Goal: Complete application form

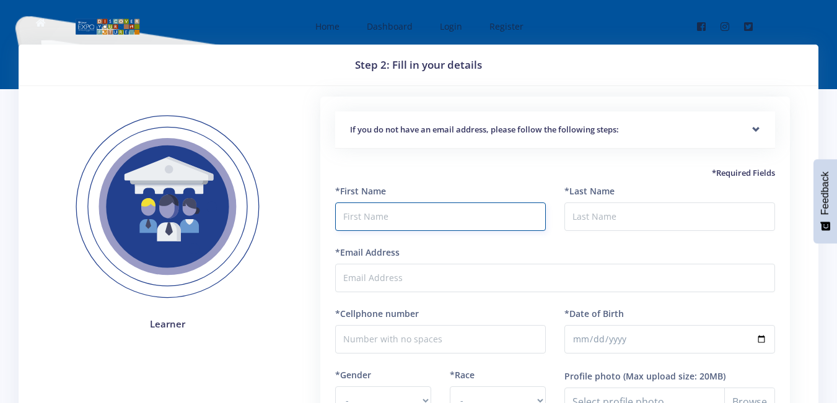
click at [360, 223] on input "text" at bounding box center [440, 216] width 211 height 28
click at [436, 211] on input "mogaukhoza" at bounding box center [440, 216] width 211 height 28
type input "mogau"
click at [638, 224] on input "*Last Name" at bounding box center [669, 216] width 211 height 28
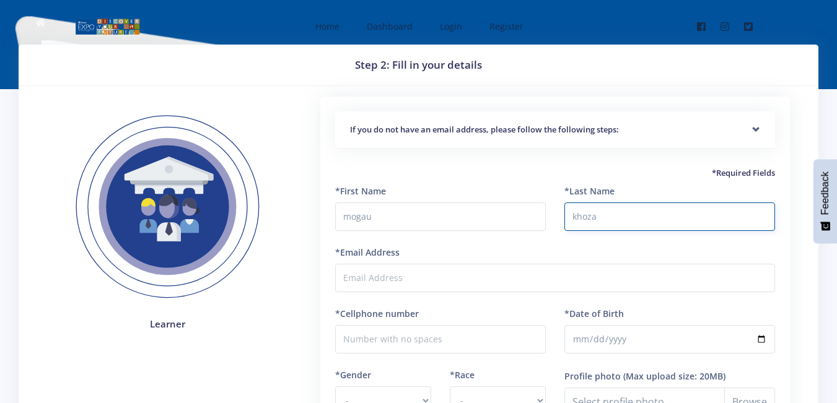
type input "khoza"
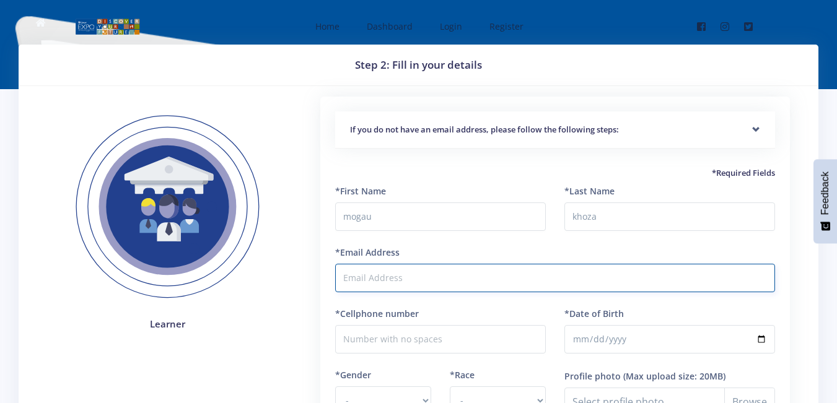
click at [489, 279] on input "*Email Address" at bounding box center [555, 278] width 440 height 28
type input "[EMAIL_ADDRESS][DOMAIN_NAME]"
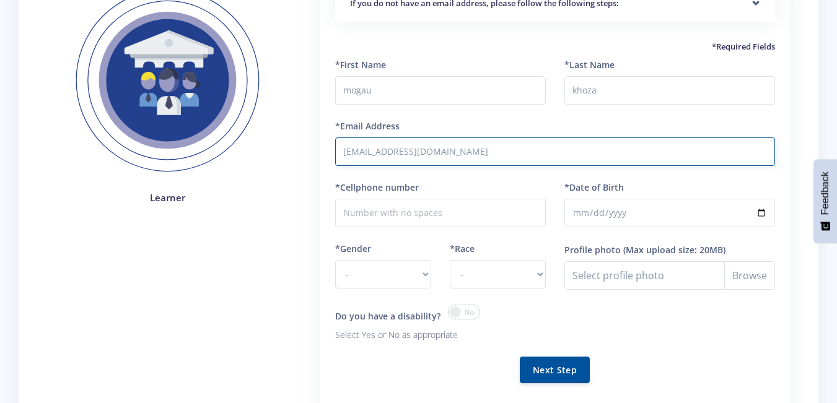
scroll to position [129, 0]
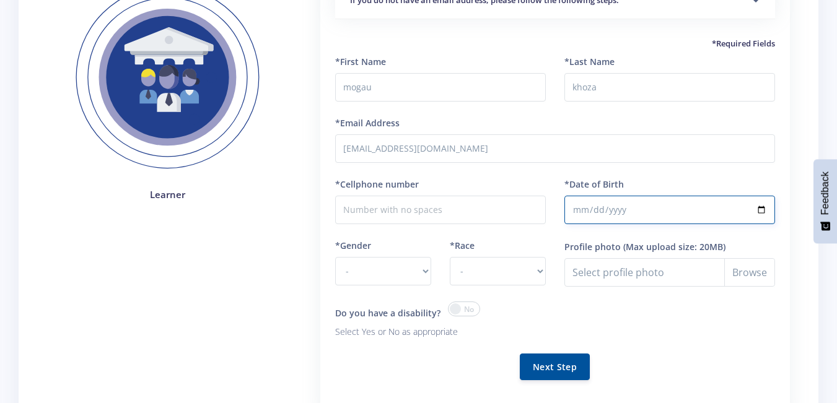
click at [656, 205] on input "*Date of Birth" at bounding box center [669, 210] width 211 height 28
type input "2008-08-02"
click at [742, 279] on input "Profile photo" at bounding box center [669, 272] width 211 height 28
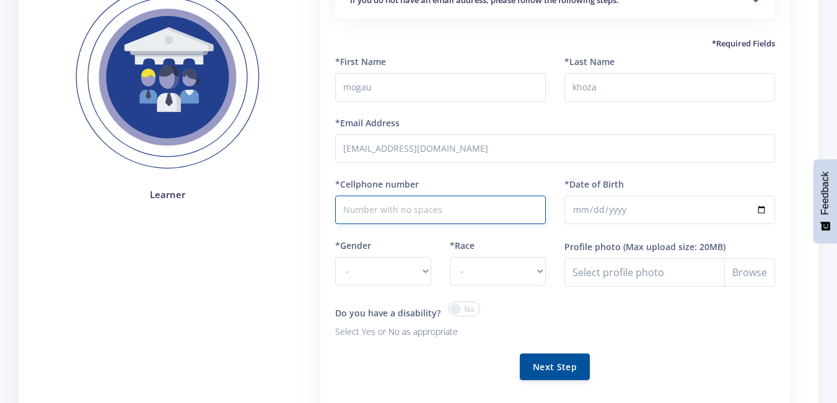
click at [406, 216] on input "*Cellphone number" at bounding box center [440, 210] width 211 height 28
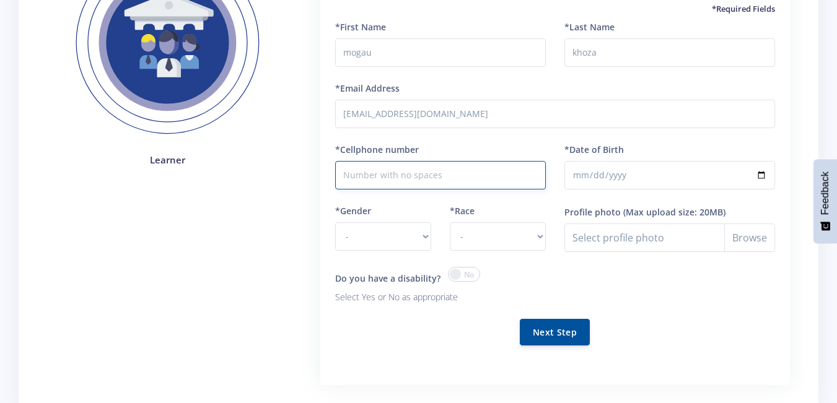
scroll to position [171, 0]
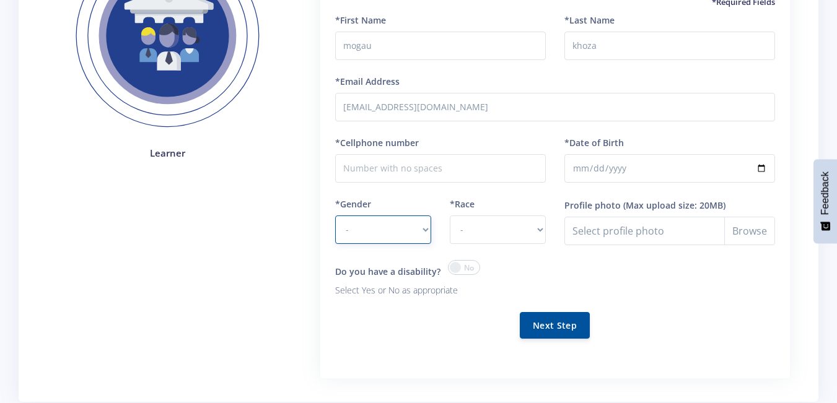
click at [424, 232] on select "- Male Female" at bounding box center [383, 230] width 96 height 28
select select "M"
click at [335, 216] on select "- Male Female" at bounding box center [383, 230] width 96 height 28
click at [494, 225] on select "- African Asian Coloured Indian White Other" at bounding box center [498, 230] width 96 height 28
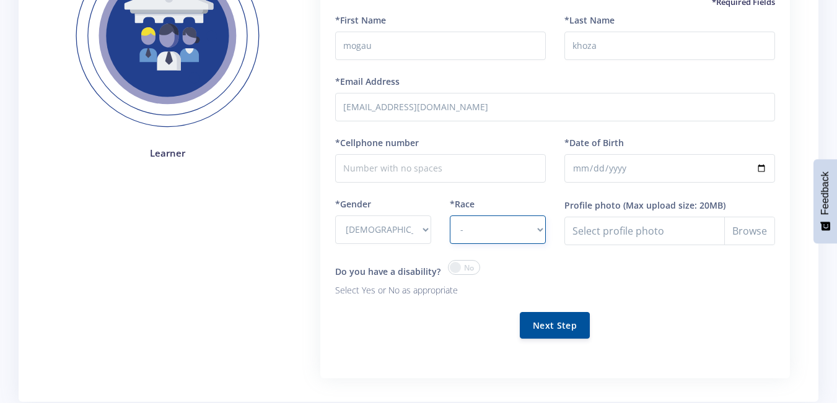
select select "African"
click at [450, 216] on select "- African Asian Coloured Indian White Other" at bounding box center [498, 230] width 96 height 28
click at [557, 319] on button "Next Step" at bounding box center [555, 324] width 70 height 27
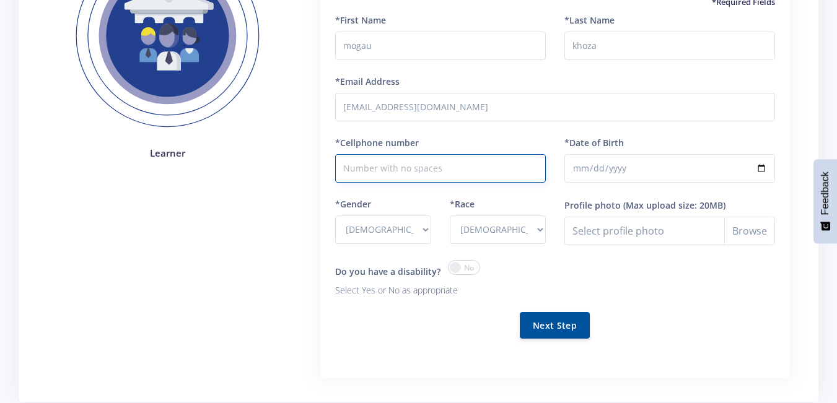
click at [403, 175] on input "*Cellphone number" at bounding box center [440, 168] width 211 height 28
click at [423, 175] on input "*Cellphone number" at bounding box center [440, 168] width 211 height 28
click at [373, 165] on input "*Cellphone number" at bounding box center [440, 168] width 211 height 28
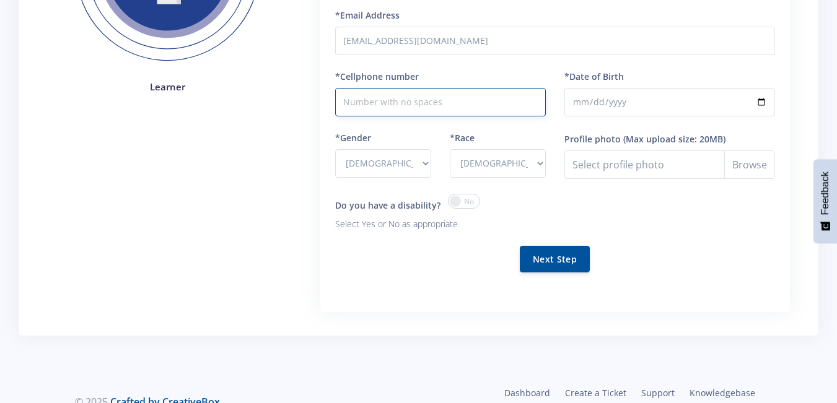
scroll to position [242, 0]
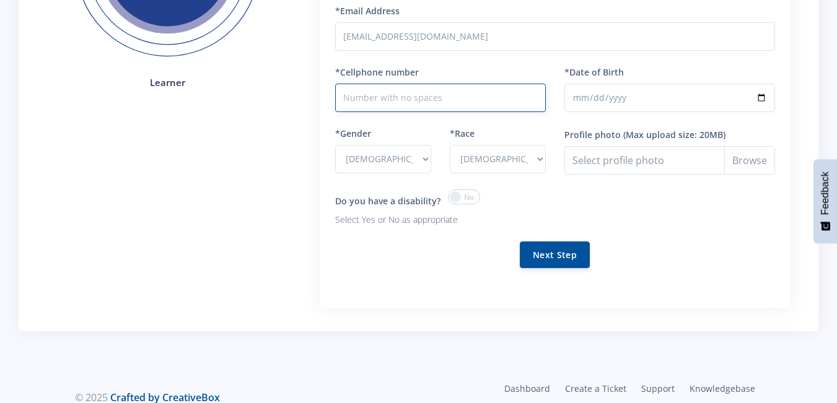
click at [422, 98] on input "*Cellphone number" at bounding box center [440, 98] width 211 height 28
type input "0630904784"
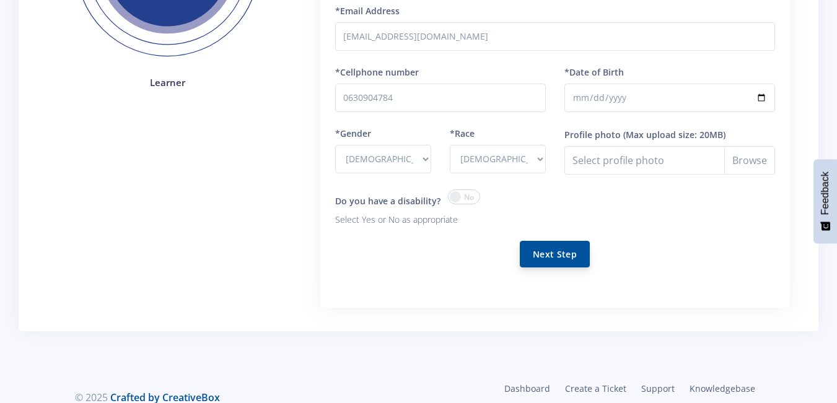
click at [548, 248] on button "Next Step" at bounding box center [555, 254] width 70 height 27
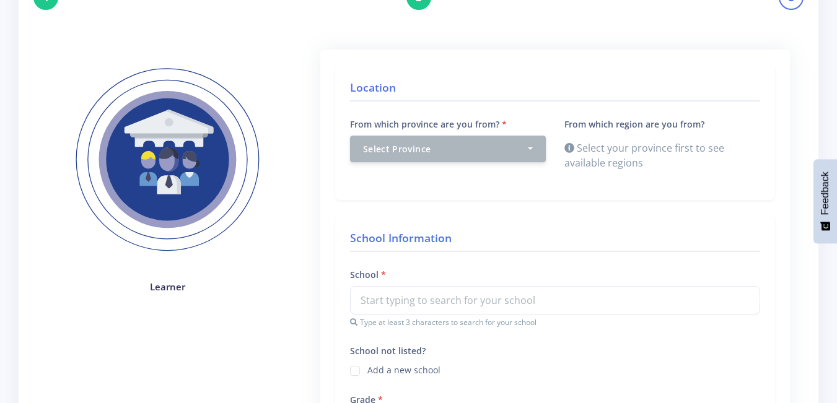
scroll to position [90, 0]
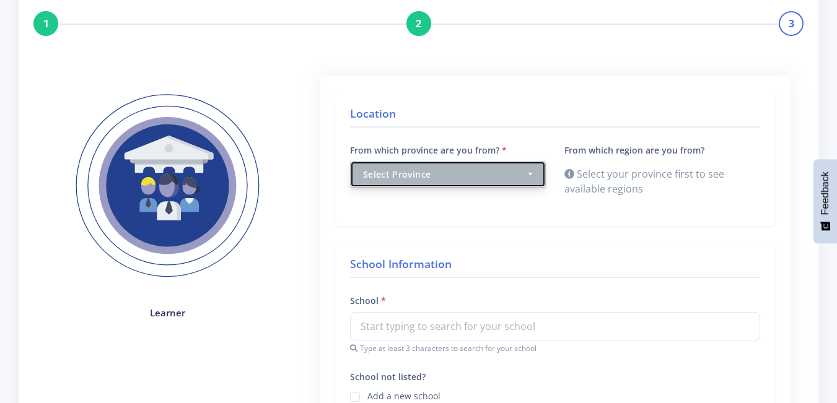
click at [521, 173] on div "Select Province" at bounding box center [444, 174] width 162 height 13
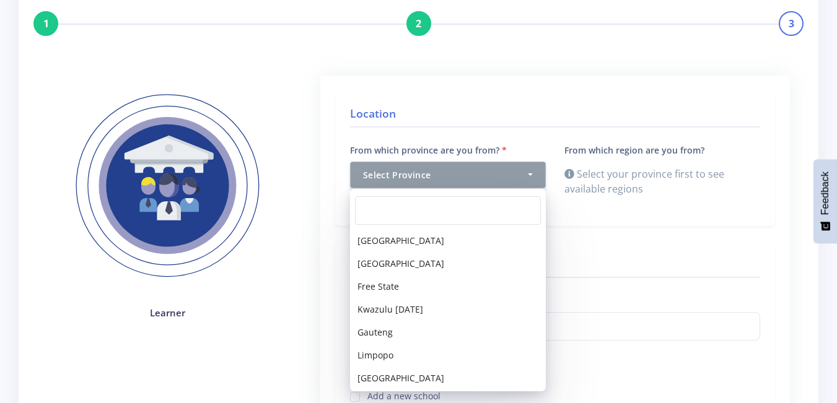
scroll to position [70, 0]
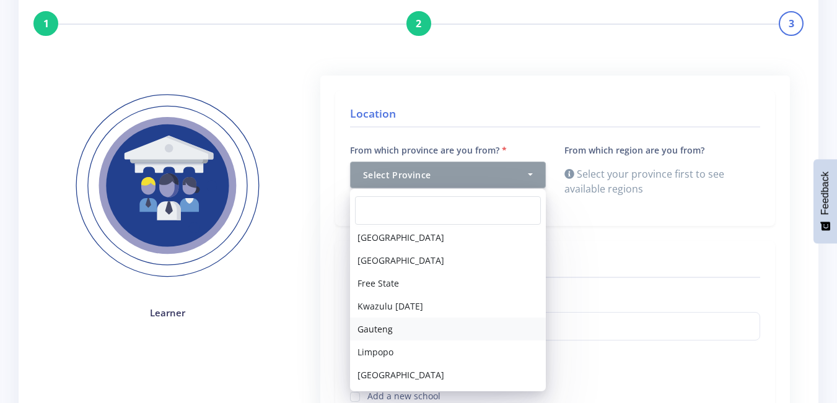
click at [449, 322] on link "Gauteng" at bounding box center [448, 329] width 196 height 23
select select "7"
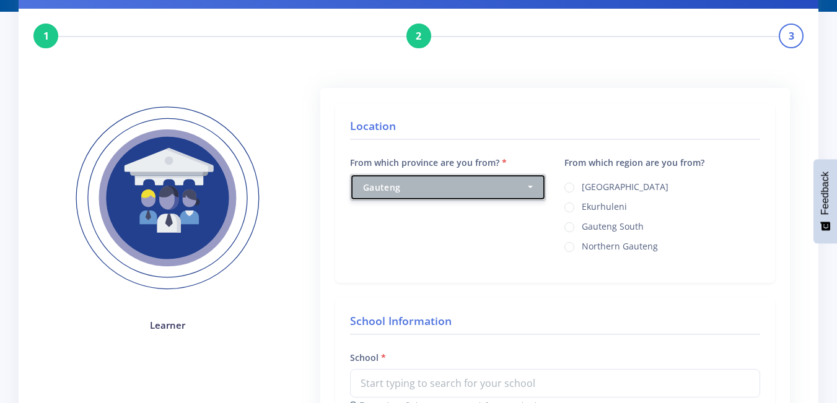
scroll to position [83, 0]
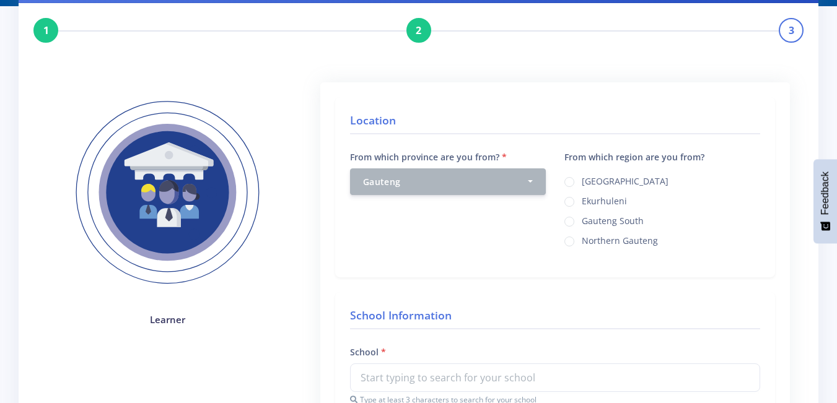
click at [581, 243] on label "Northern Gauteng" at bounding box center [619, 239] width 76 height 10
click at [581, 241] on input "Northern Gauteng" at bounding box center [585, 237] width 8 height 8
radio input "true"
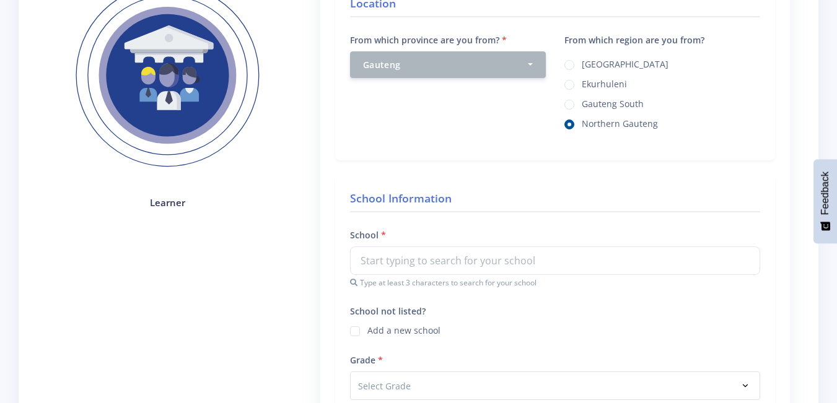
scroll to position [212, 0]
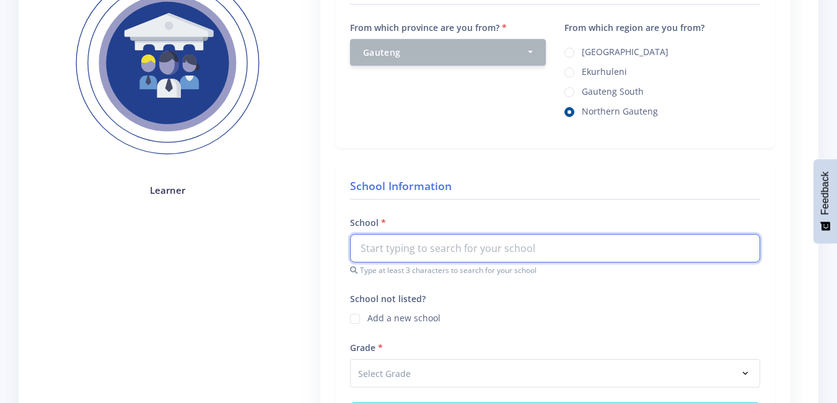
click at [503, 243] on input "text" at bounding box center [555, 248] width 410 height 28
type input "S"
click at [367, 318] on label "Add a new school" at bounding box center [403, 316] width 73 height 10
click at [367, 318] on input "School not listed?" at bounding box center [371, 314] width 8 height 8
checkbox input "true"
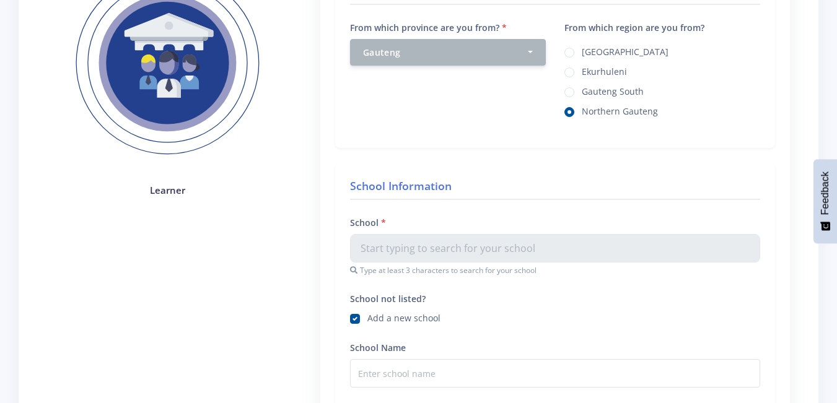
scroll to position [323, 0]
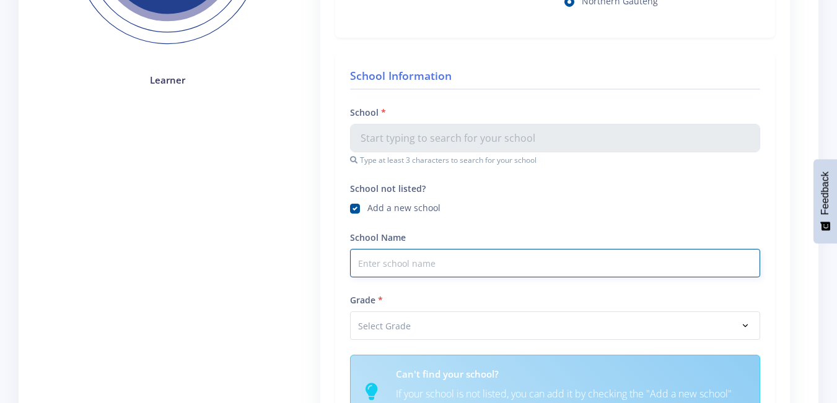
click at [502, 271] on input "School Name" at bounding box center [555, 263] width 410 height 28
click at [504, 266] on input "SIKHULULEKILE SOS MATH SCIEN" at bounding box center [555, 263] width 410 height 28
type input "SIkhulekile"
click at [367, 210] on label "Add a new school" at bounding box center [403, 206] width 73 height 10
click at [367, 208] on input "School not listed?" at bounding box center [371, 204] width 8 height 8
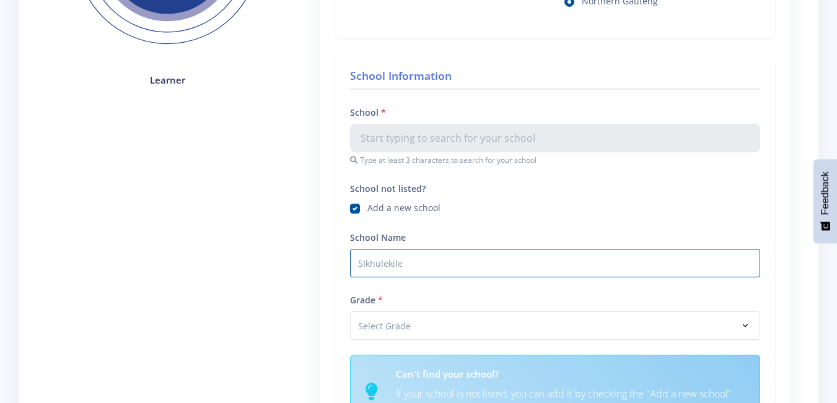
checkbox input "false"
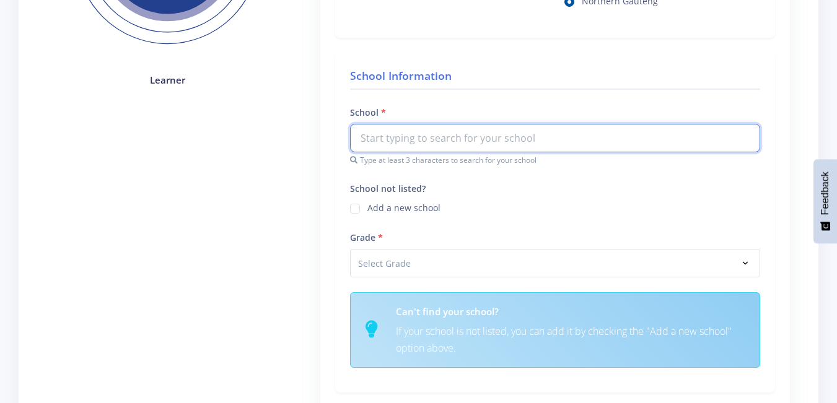
click at [391, 146] on input "text" at bounding box center [555, 138] width 410 height 28
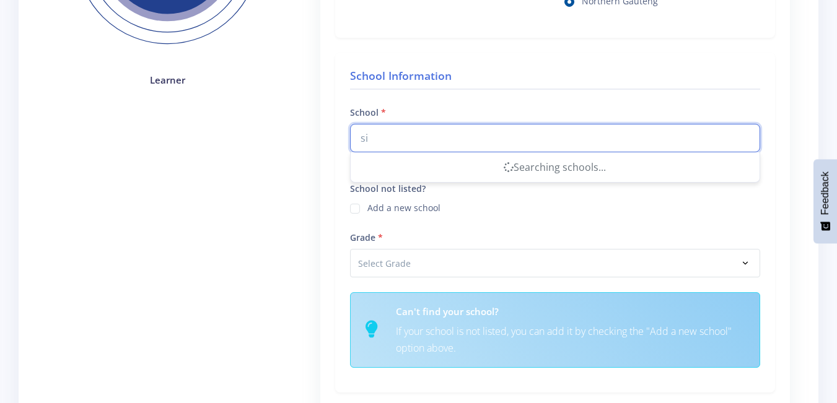
type input "s"
click at [418, 135] on input "SIKHULEKILE" at bounding box center [555, 138] width 410 height 28
type input "S"
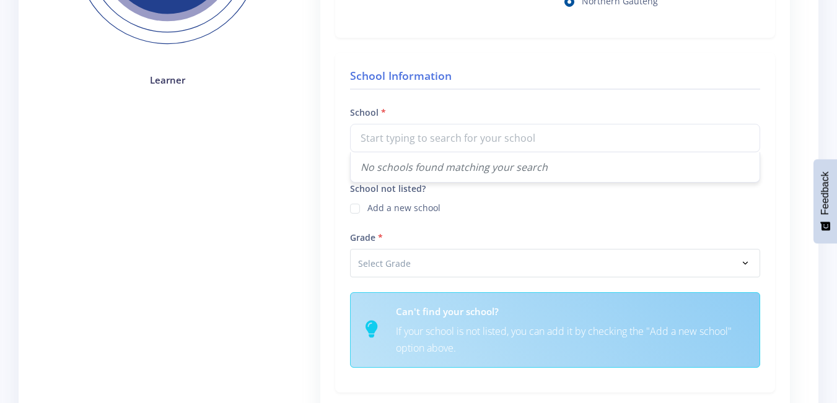
click at [367, 211] on label "Add a new school" at bounding box center [403, 206] width 73 height 10
click at [367, 208] on input "School not listed?" at bounding box center [371, 204] width 8 height 8
checkbox input "true"
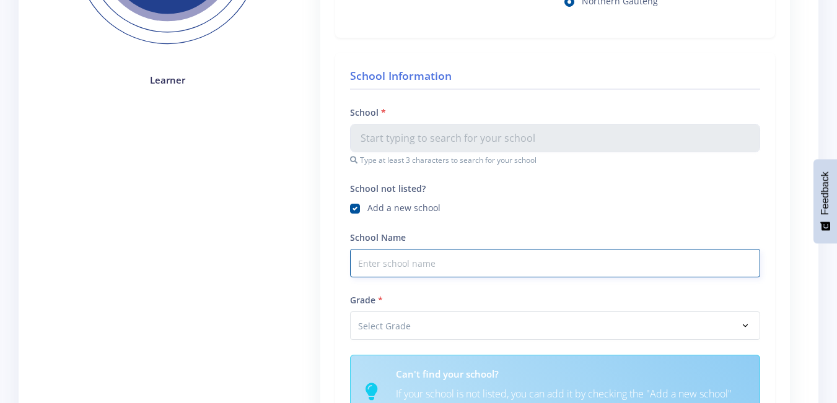
click at [370, 269] on input "School Name" at bounding box center [555, 263] width 410 height 28
type input "D"
click at [422, 260] on input "SIKHULEKILE" at bounding box center [555, 263] width 410 height 28
type input "SIKHULEKILE SOS MATH SCIENCE AND ICT"
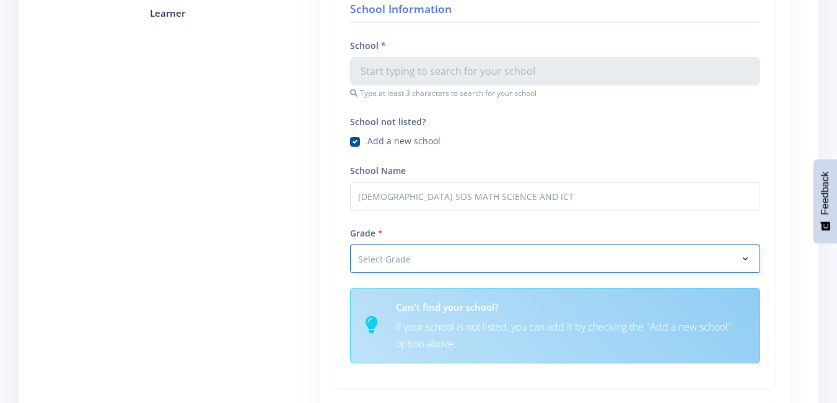
scroll to position [401, 0]
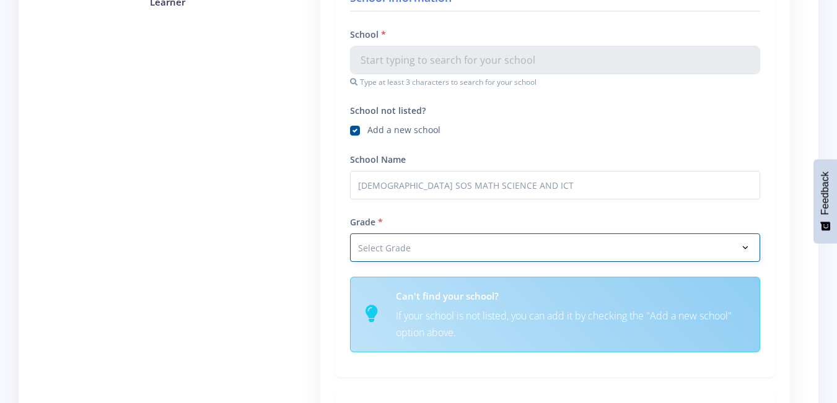
click at [745, 249] on select "Select Grade Grade 4 Grade 5 Grade 6 Grade 7" at bounding box center [555, 247] width 410 height 28
select select "Grade 10"
click at [350, 233] on select "Select Grade Grade 4 Grade 5 Grade 6 Grade 7" at bounding box center [555, 247] width 410 height 28
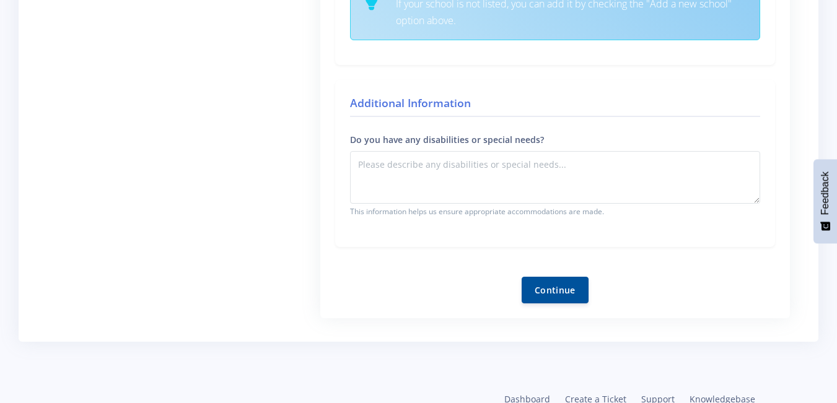
scroll to position [715, 0]
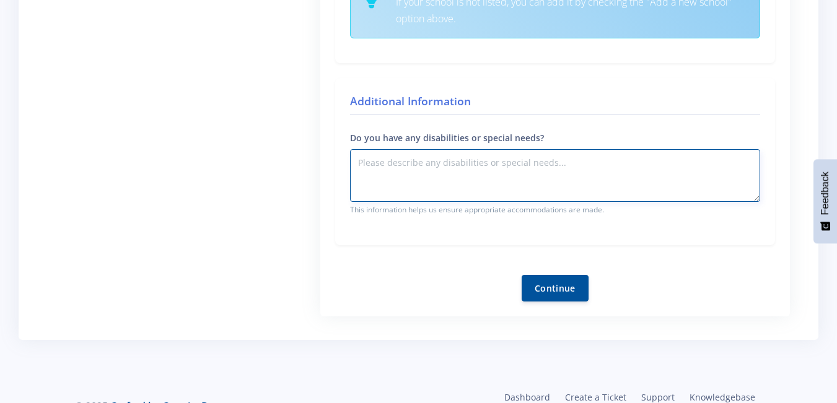
click at [407, 180] on textarea "Do you have any disabilities or special needs?" at bounding box center [555, 175] width 410 height 53
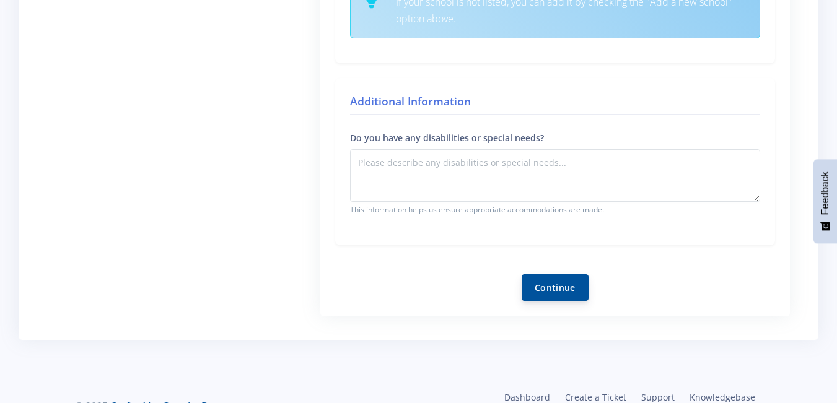
click at [534, 277] on button "Continue" at bounding box center [554, 287] width 67 height 27
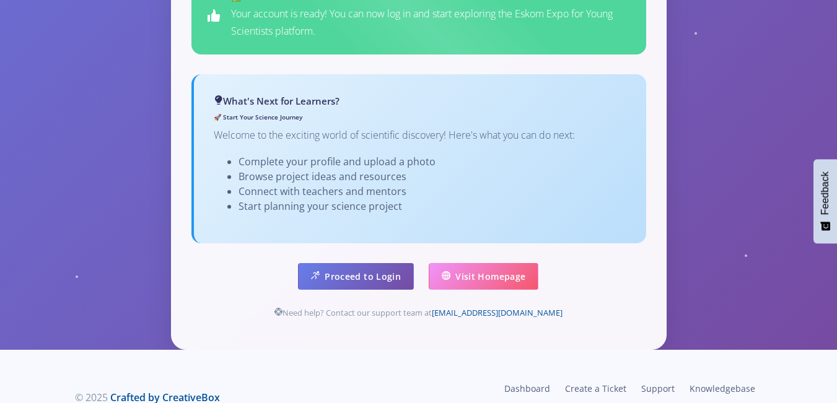
scroll to position [815, 0]
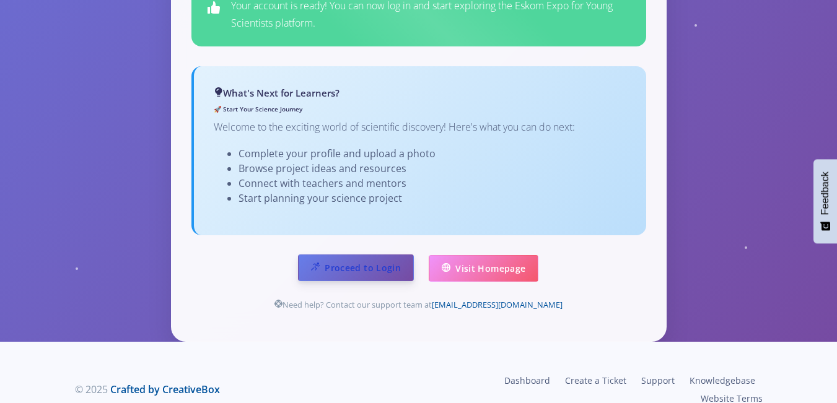
click at [334, 255] on link "Proceed to Login" at bounding box center [356, 268] width 116 height 27
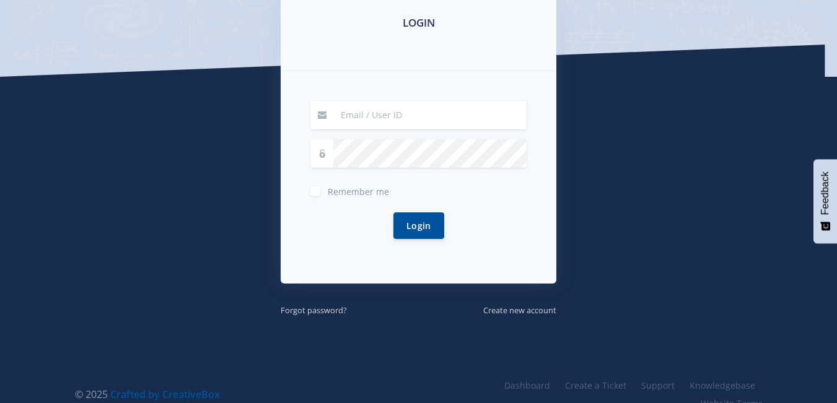
scroll to position [225, 0]
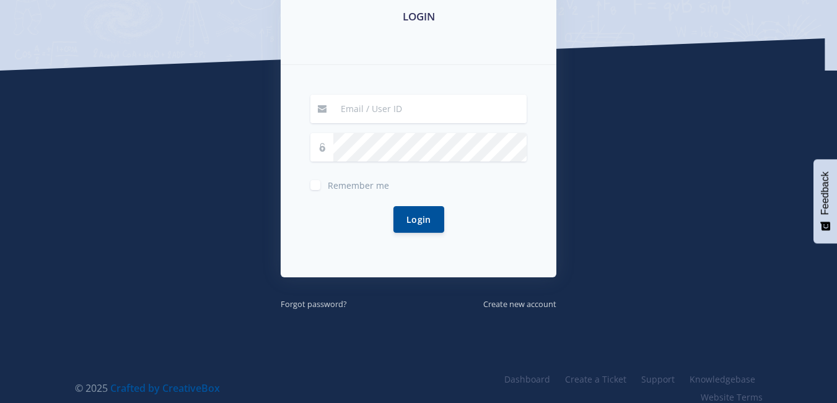
click at [320, 109] on icon at bounding box center [322, 109] width 9 height 9
click at [347, 109] on input at bounding box center [429, 109] width 193 height 28
type input "mogaukhozatheone@gmail.com"
click at [320, 147] on icon at bounding box center [322, 147] width 9 height 9
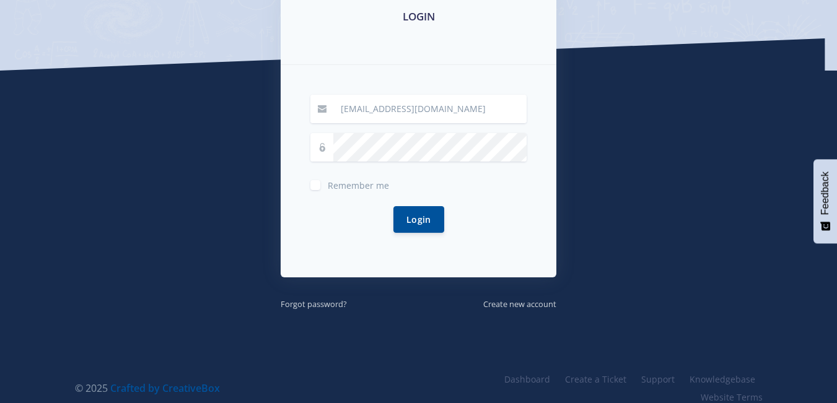
click at [328, 187] on label "Remember me" at bounding box center [358, 183] width 61 height 10
click at [328, 185] on input "Remember me" at bounding box center [332, 180] width 8 height 8
click at [328, 187] on label "Remember me" at bounding box center [358, 183] width 61 height 10
click at [328, 185] on input "Remember me" at bounding box center [332, 180] width 8 height 8
checkbox input "false"
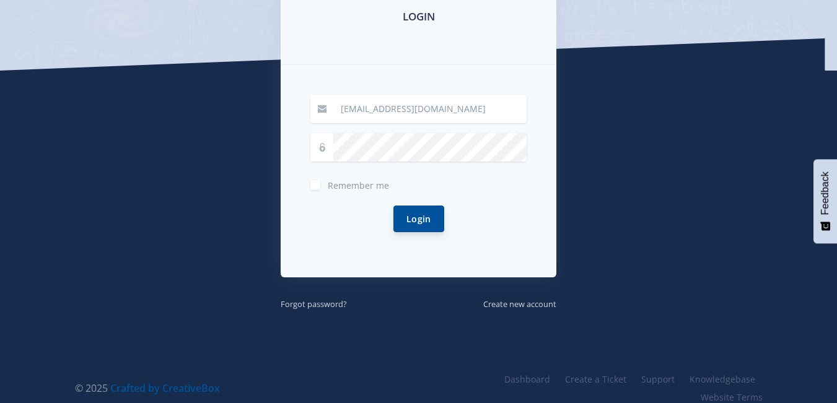
click at [421, 208] on button "Login" at bounding box center [418, 219] width 51 height 27
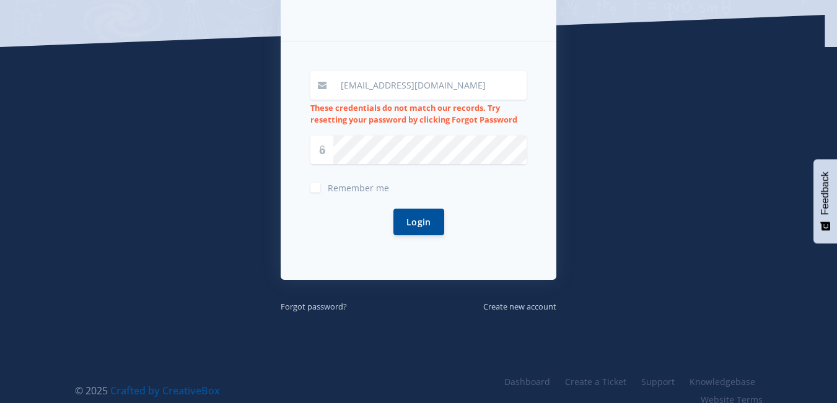
scroll to position [266, 0]
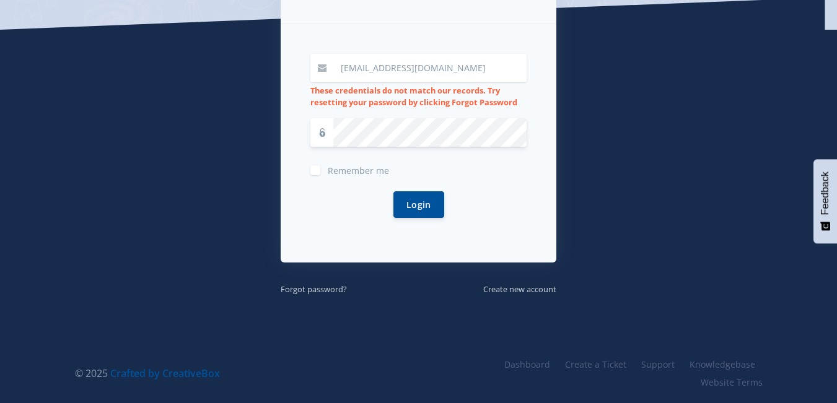
click at [393, 191] on button "Login" at bounding box center [418, 204] width 51 height 27
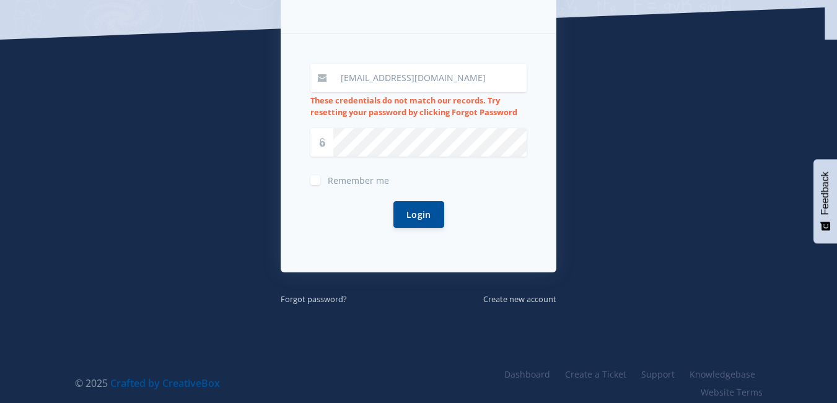
scroll to position [266, 0]
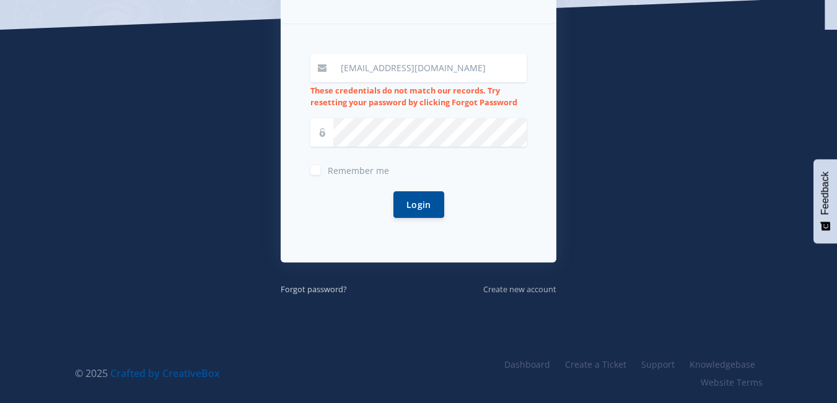
click at [501, 292] on small "Create new account" at bounding box center [519, 289] width 73 height 11
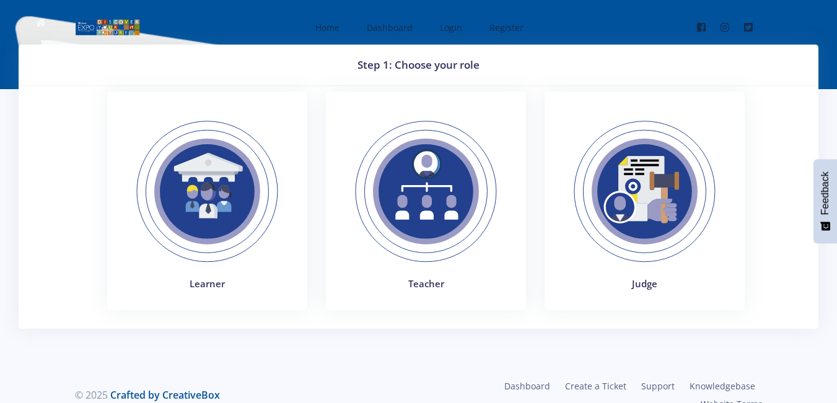
click at [210, 231] on img at bounding box center [207, 192] width 170 height 170
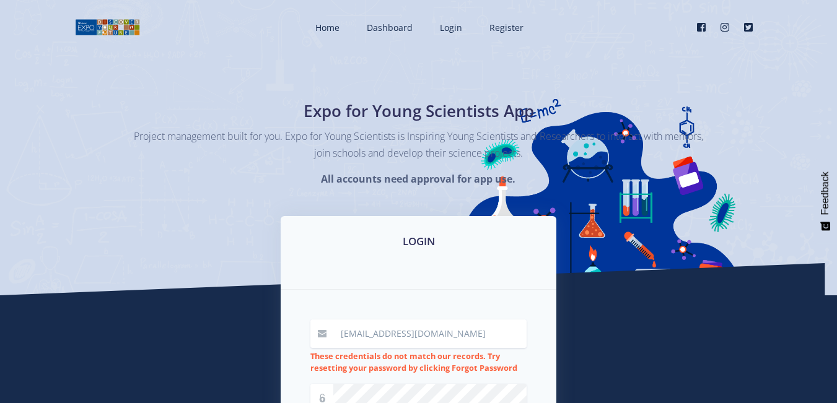
scroll to position [266, 0]
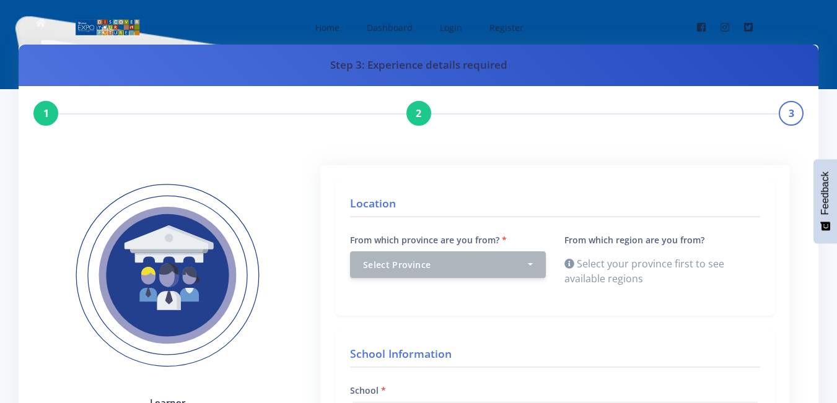
scroll to position [640, 0]
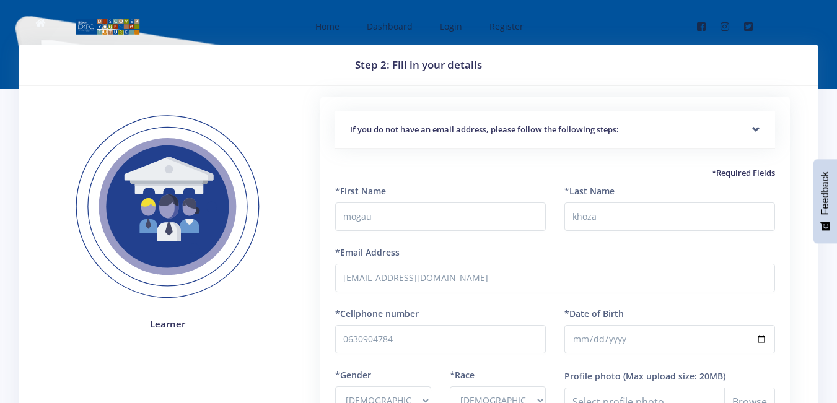
select select "M"
select select "[DEMOGRAPHIC_DATA]"
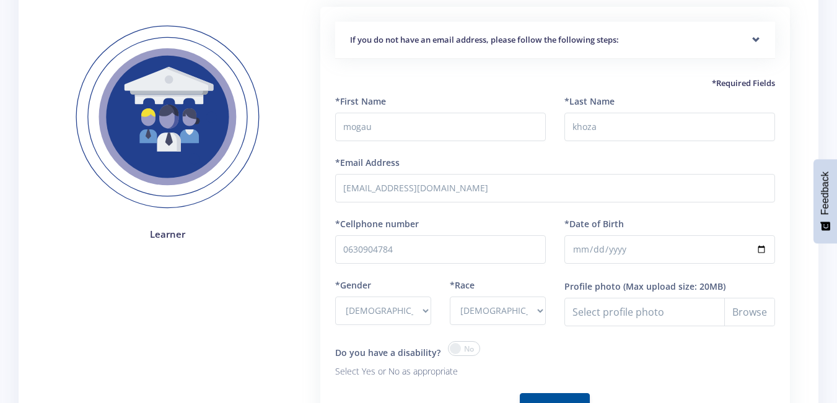
scroll to position [15, 0]
